Goal: Information Seeking & Learning: Learn about a topic

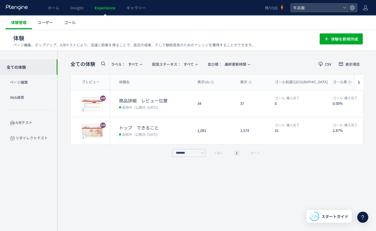
click at [24, 25] on link "体験管理" at bounding box center [19, 22] width 27 height 14
click at [40, 21] on span "ユーザー" at bounding box center [45, 23] width 15 height 6
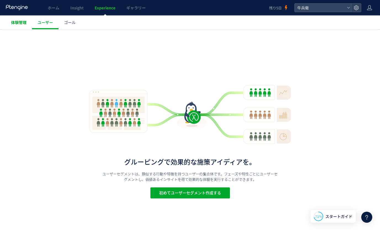
click at [25, 23] on span "体験管理" at bounding box center [18, 23] width 15 height 6
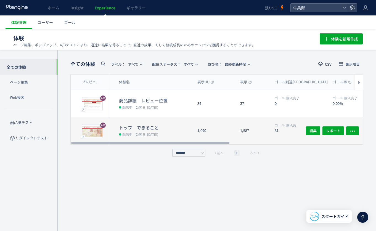
click at [283, 132] on dt "31" at bounding box center [302, 130] width 54 height 5
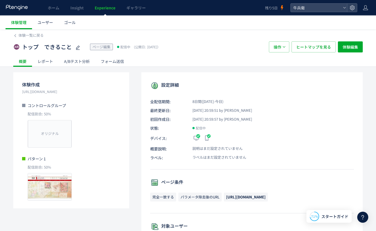
click at [81, 64] on div "A/Bテスト分析" at bounding box center [77, 61] width 37 height 11
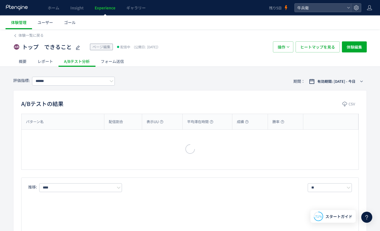
type input "****"
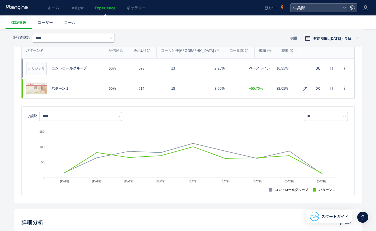
scroll to position [58, 0]
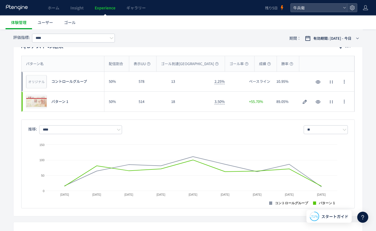
click at [14, 7] on use at bounding box center [17, 7] width 22 height 5
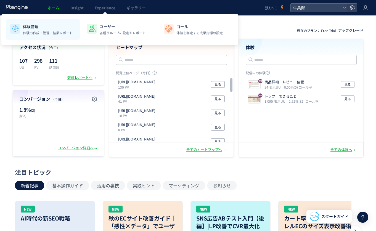
click at [83, 39] on li "体験管理 体験の作成・管理・結果レポート" at bounding box center [120, 29] width 75 height 20
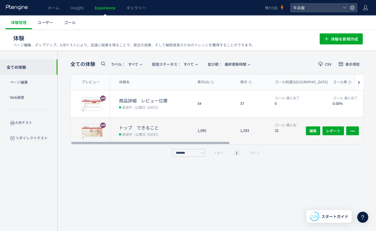
click at [192, 120] on div "トップ　できること 配信中 (公開日: [DATE])" at bounding box center [151, 130] width 83 height 27
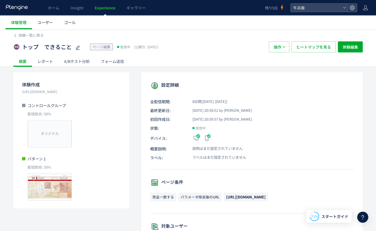
click at [75, 62] on div "A/Bテスト分析" at bounding box center [77, 61] width 37 height 11
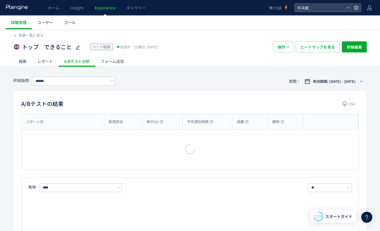
type input "****"
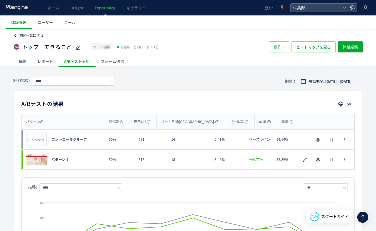
click at [38, 33] on span "体験一覧に戻る" at bounding box center [30, 35] width 25 height 5
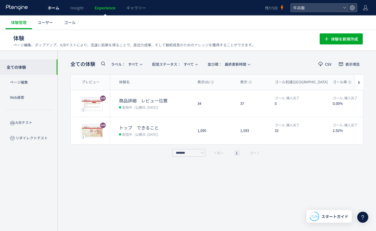
click at [58, 9] on span "ホーム" at bounding box center [54, 8] width 12 height 6
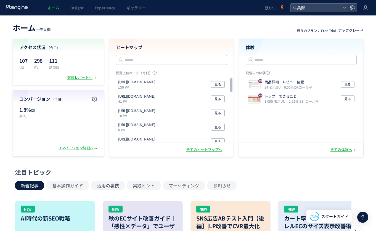
click at [204, 146] on div "全てのヒートマップへ" at bounding box center [171, 149] width 124 height 14
click at [193, 151] on div "全てのヒートマップへ" at bounding box center [206, 149] width 41 height 5
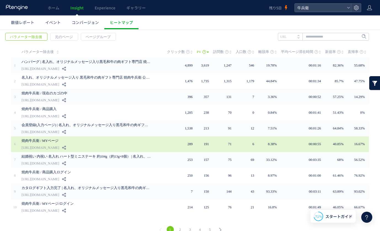
scroll to position [15, 0]
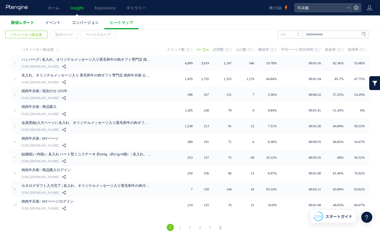
click at [17, 27] on link "数値レポート" at bounding box center [23, 22] width 34 height 14
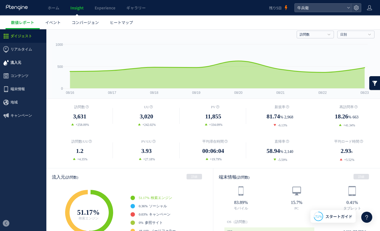
click at [12, 63] on span "流入元" at bounding box center [15, 62] width 11 height 13
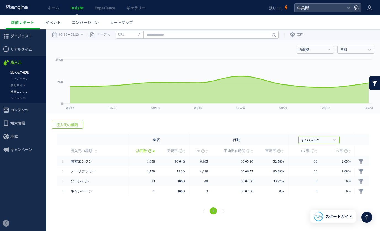
click at [23, 94] on link "検索エンジン" at bounding box center [23, 92] width 46 height 6
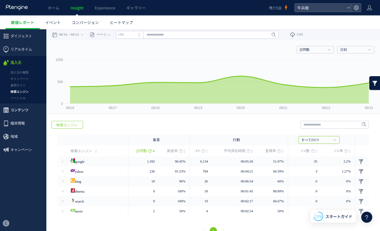
click at [19, 112] on span "コンテンツ" at bounding box center [19, 110] width 18 height 13
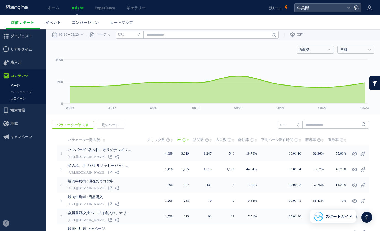
click at [27, 99] on link "入口ページ" at bounding box center [23, 99] width 46 height 6
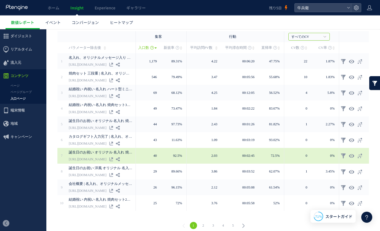
scroll to position [108, 0]
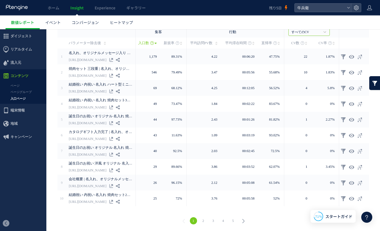
click at [203, 223] on link "2" at bounding box center [203, 220] width 7 height 7
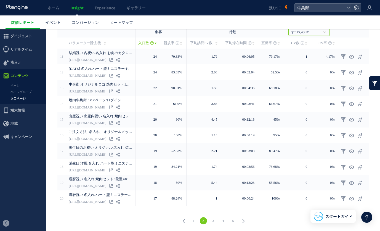
click at [216, 220] on link "3" at bounding box center [213, 220] width 7 height 7
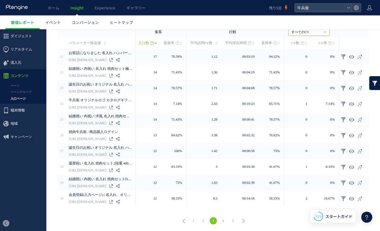
click at [223, 218] on link "4" at bounding box center [223, 220] width 7 height 7
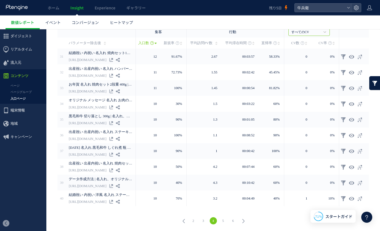
click at [235, 217] on li "6" at bounding box center [233, 220] width 10 height 7
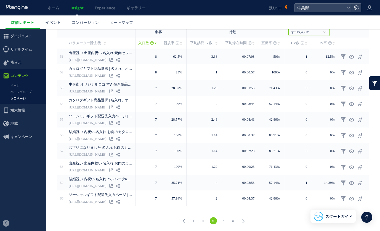
click at [224, 221] on link "7" at bounding box center [223, 220] width 7 height 7
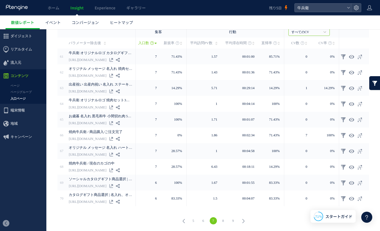
click at [224, 223] on link "8" at bounding box center [223, 220] width 7 height 7
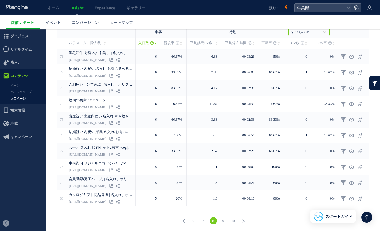
click at [231, 222] on link "10" at bounding box center [233, 220] width 7 height 7
